Goal: Information Seeking & Learning: Learn about a topic

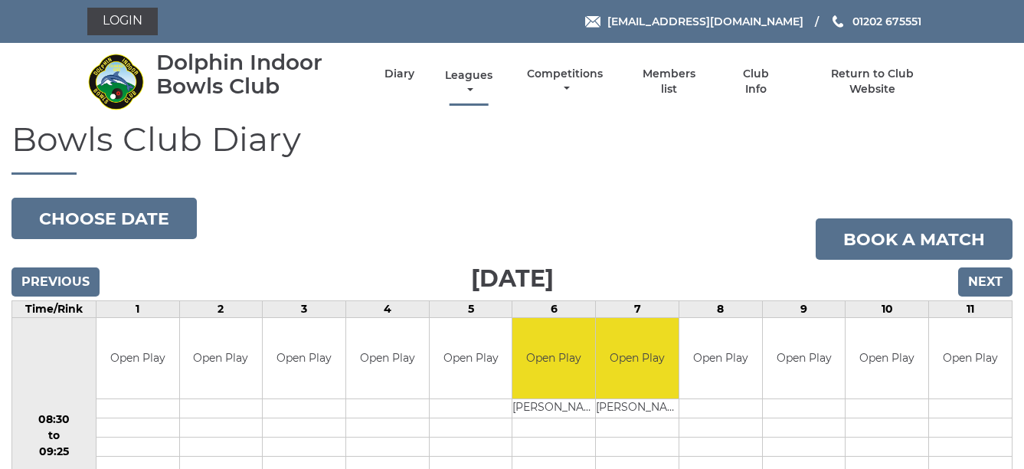
click at [469, 83] on link "Leagues" at bounding box center [468, 83] width 55 height 30
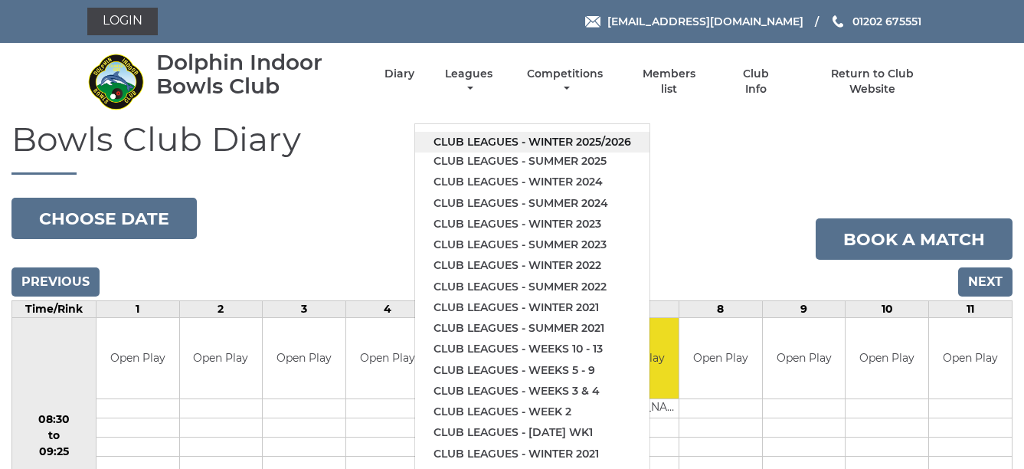
click at [526, 135] on link "Club leagues - Winter 2025/2026" at bounding box center [532, 142] width 234 height 21
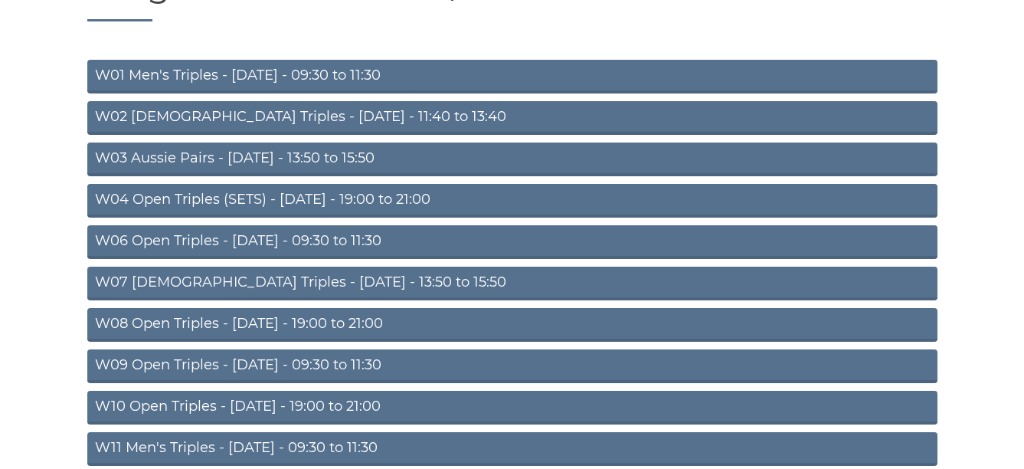
scroll to position [194, 0]
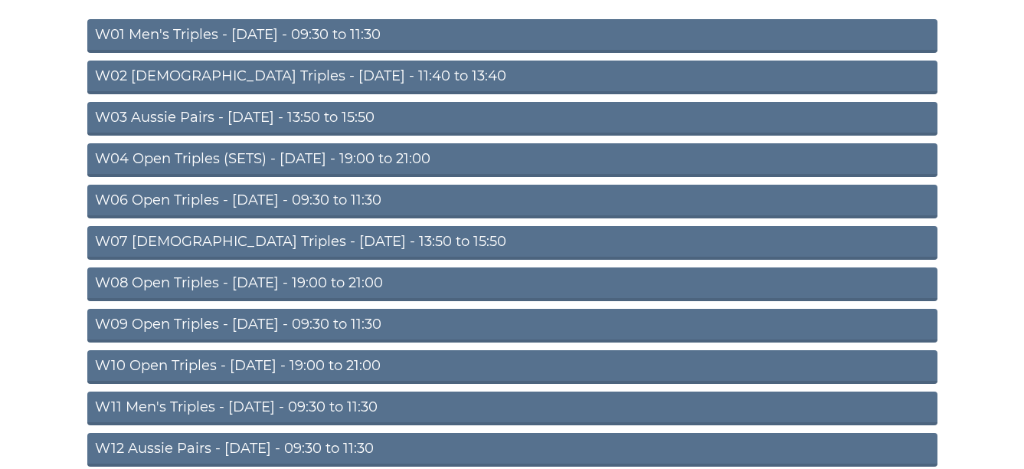
click at [447, 116] on link "W03 Aussie Pairs - Monday - 13:50 to 15:50" at bounding box center [512, 119] width 850 height 34
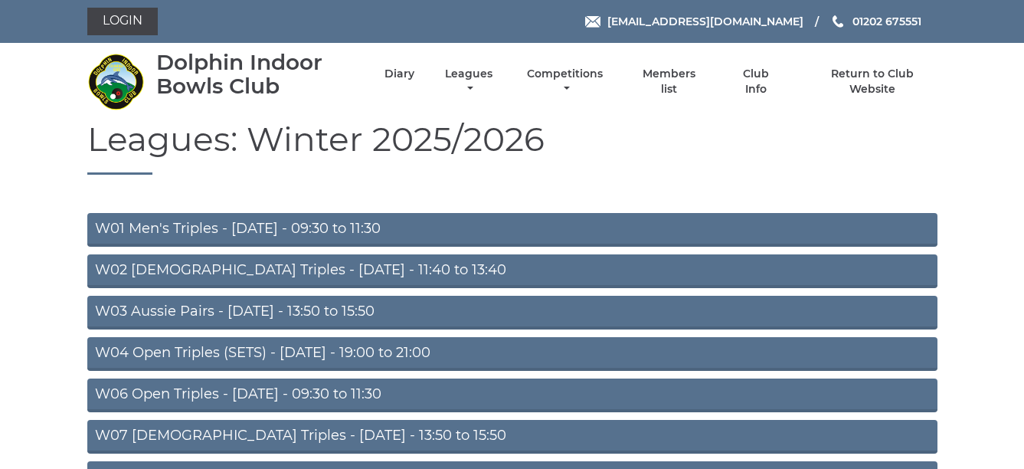
scroll to position [194, 0]
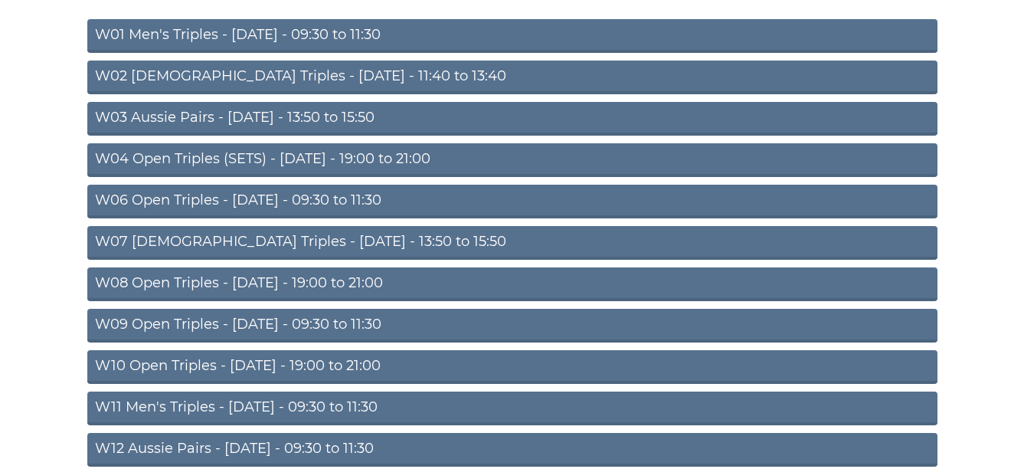
click at [462, 357] on link "W10 Open Triples - Wednesday - 19:00 to 21:00" at bounding box center [512, 367] width 850 height 34
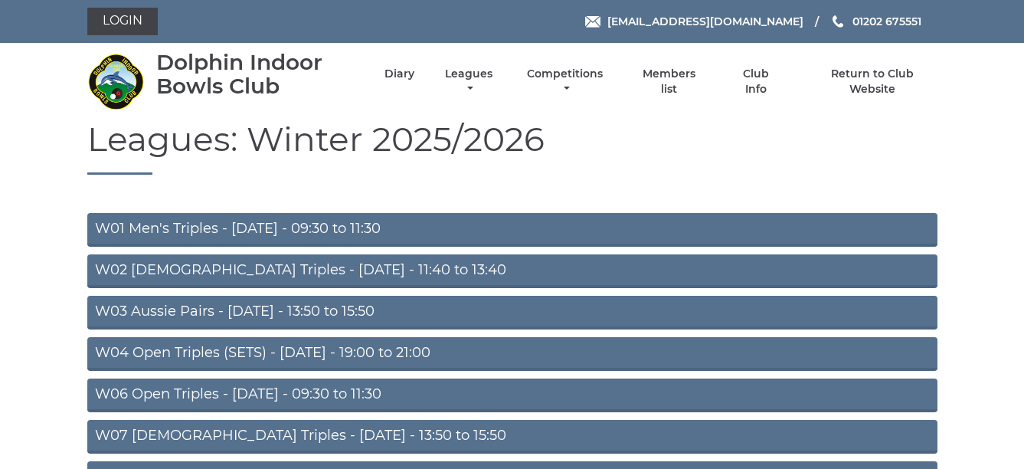
scroll to position [194, 0]
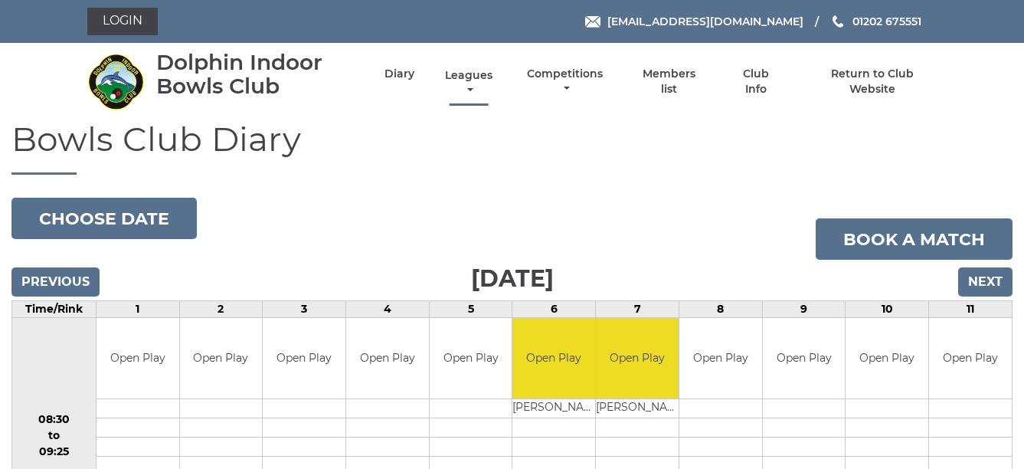
click at [465, 76] on link "Leagues" at bounding box center [468, 83] width 55 height 30
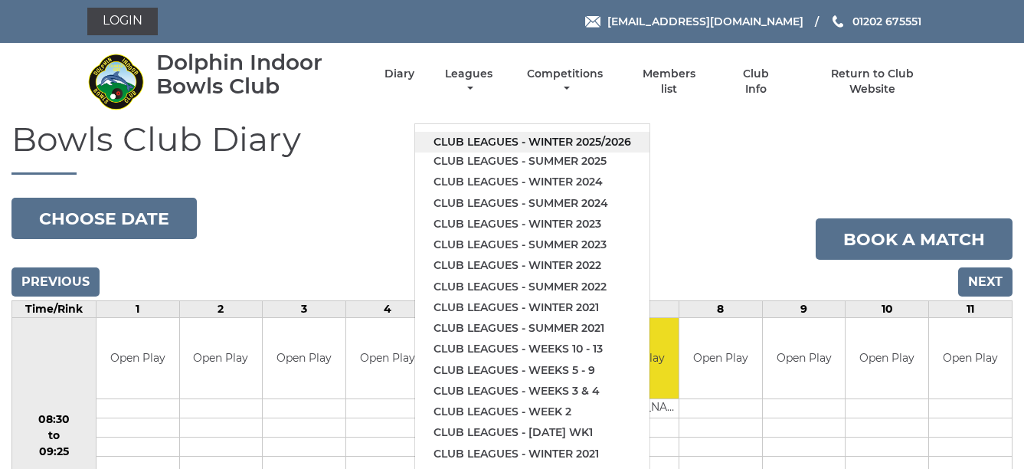
click at [576, 138] on link "Club leagues - Winter 2025/2026" at bounding box center [532, 142] width 234 height 21
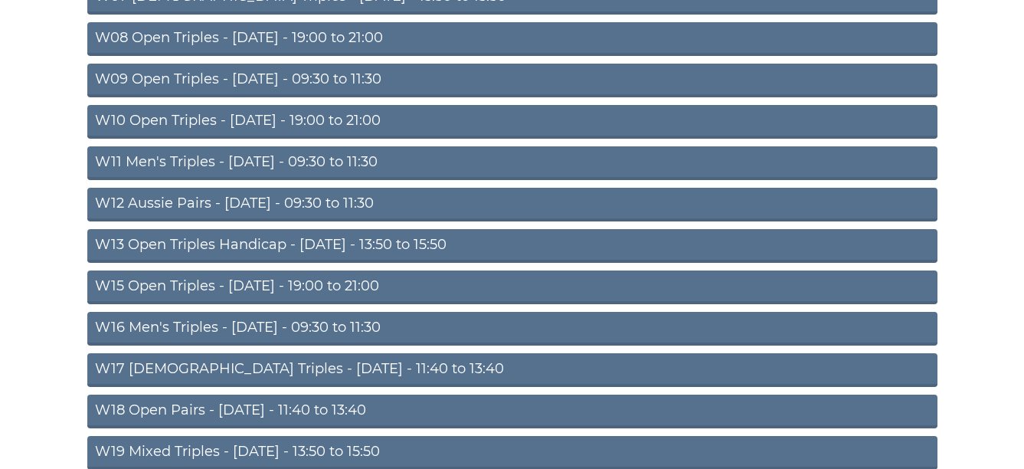
scroll to position [460, 0]
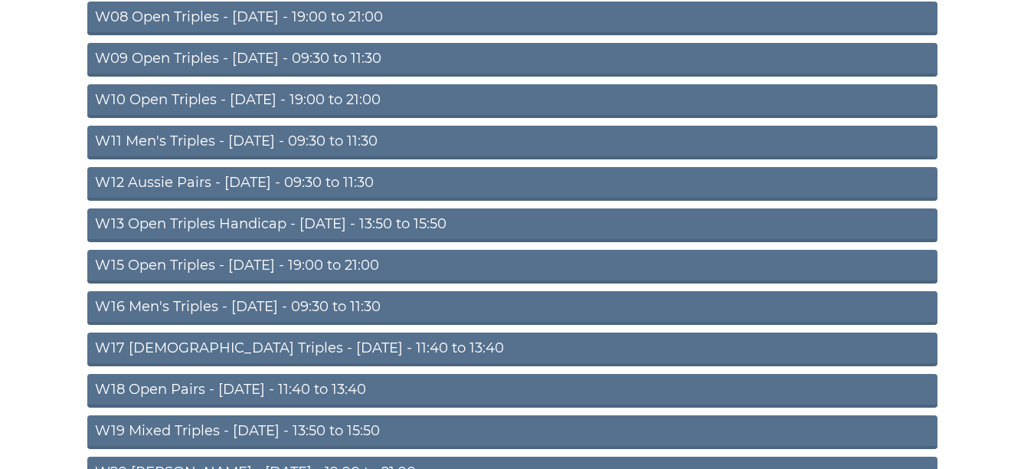
click at [414, 388] on link "W18 Open Pairs - Friday - 11:40 to 13:40" at bounding box center [512, 391] width 850 height 34
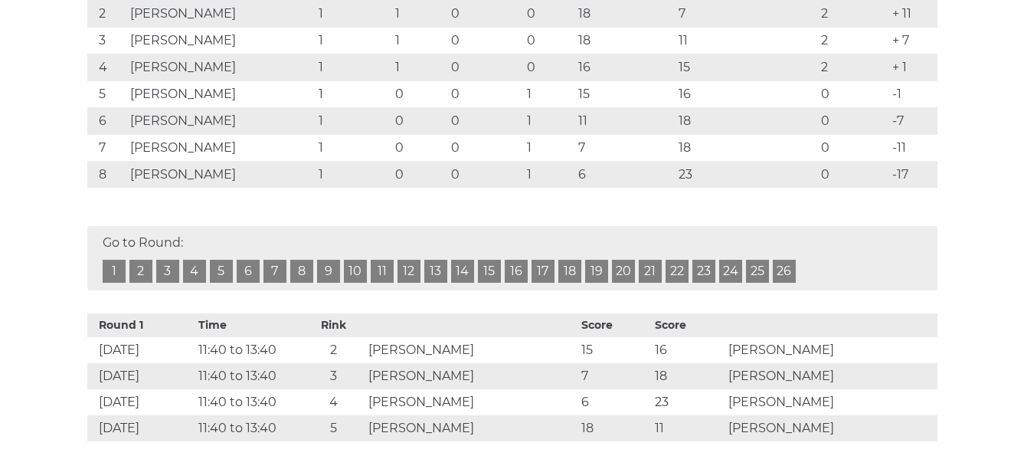
scroll to position [398, 0]
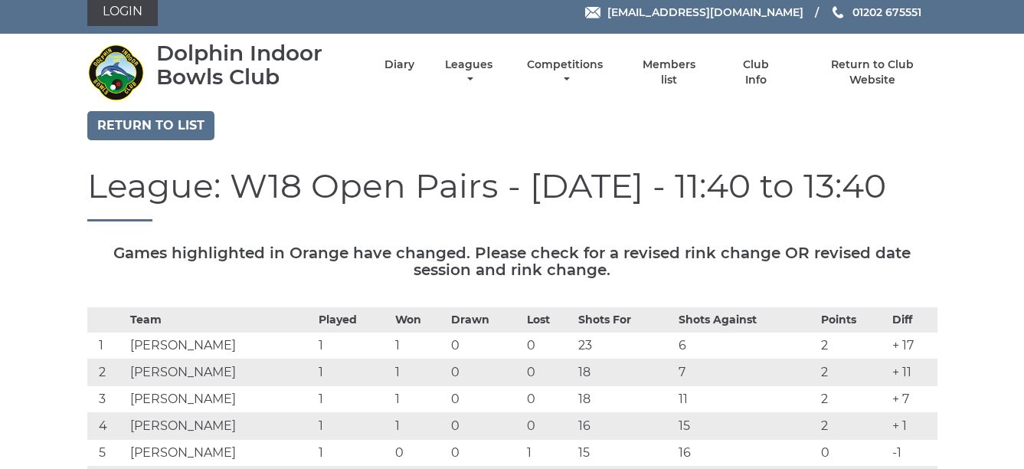
scroll to position [0, 0]
